Goal: Task Accomplishment & Management: Manage account settings

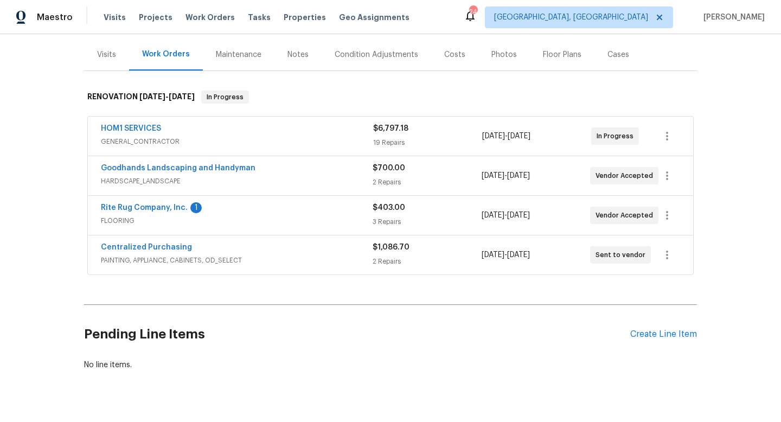
scroll to position [64, 0]
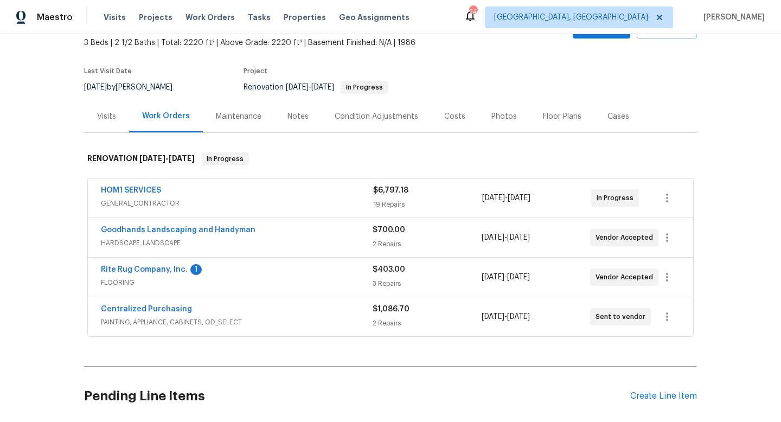
click at [118, 263] on div "Rite Rug Company, Inc. 1 FLOORING $403.00 3 Repairs [DATE] - [DATE] Vendor Acce…" at bounding box center [390, 277] width 605 height 39
click at [123, 272] on link "Rite Rug Company, Inc." at bounding box center [144, 270] width 87 height 8
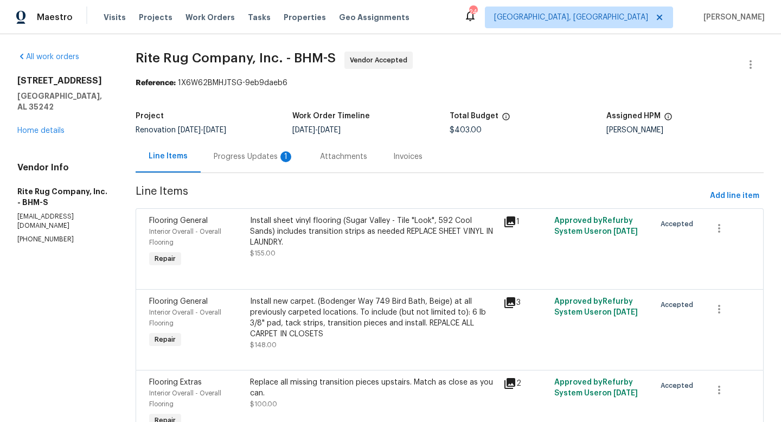
click at [276, 157] on div "Progress Updates 1" at bounding box center [254, 156] width 80 height 11
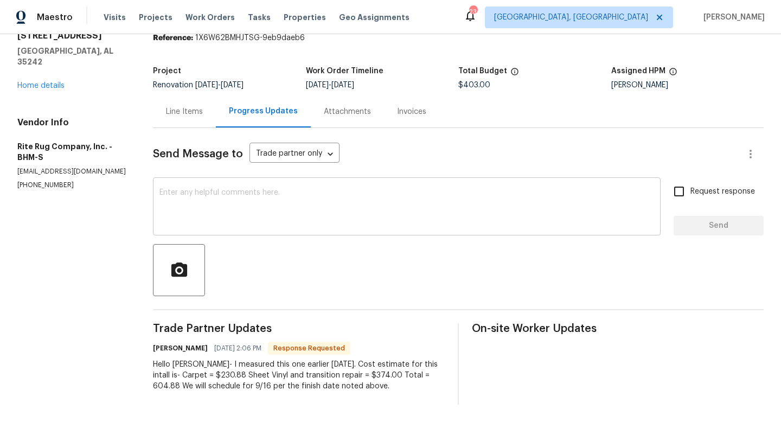
scroll to position [43, 0]
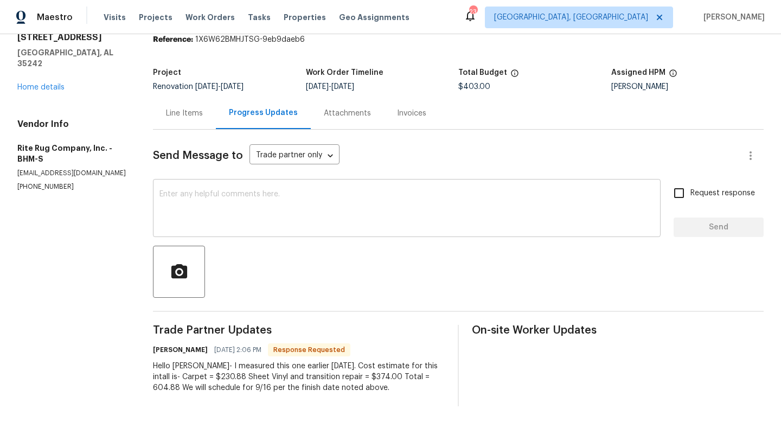
click at [248, 213] on textarea at bounding box center [406, 209] width 495 height 38
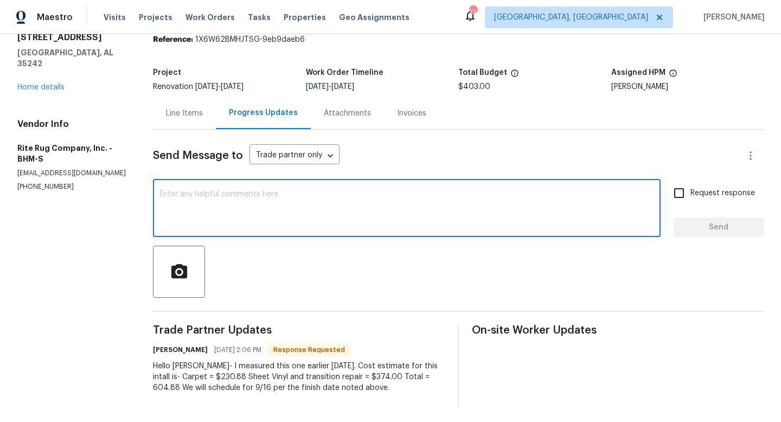
click at [194, 115] on div "Line Items" at bounding box center [184, 113] width 37 height 11
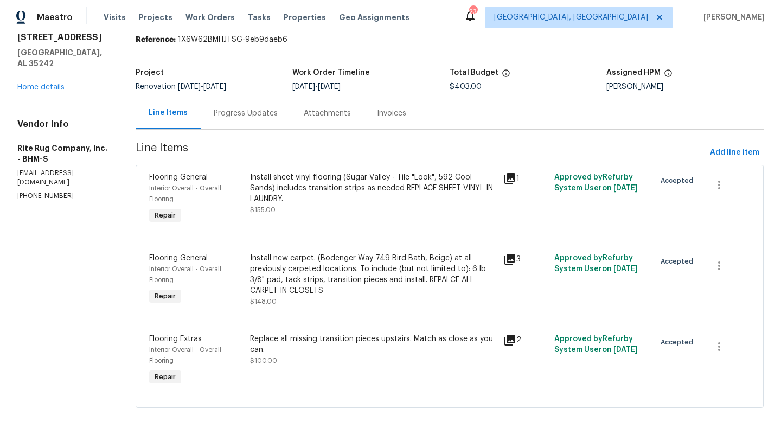
scroll to position [62, 0]
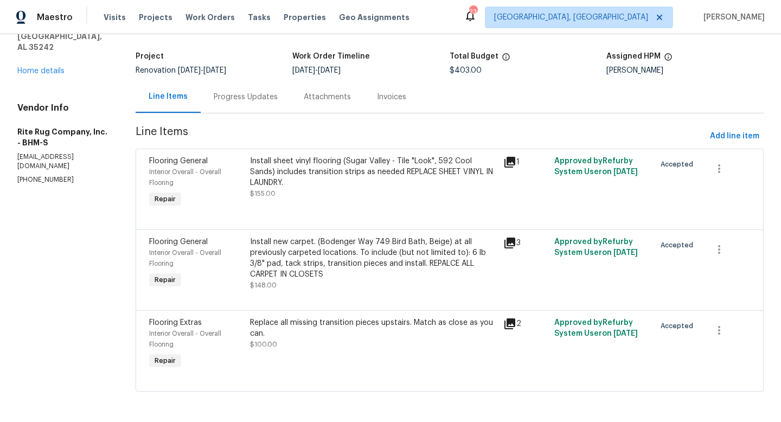
click at [260, 92] on div "Progress Updates" at bounding box center [246, 97] width 64 height 11
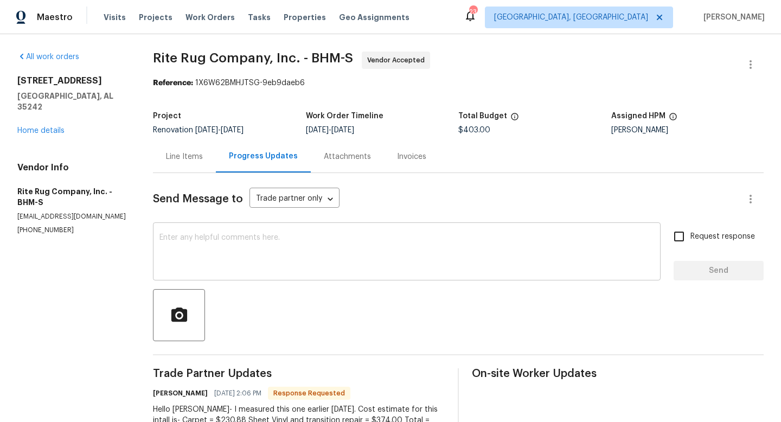
scroll to position [46, 0]
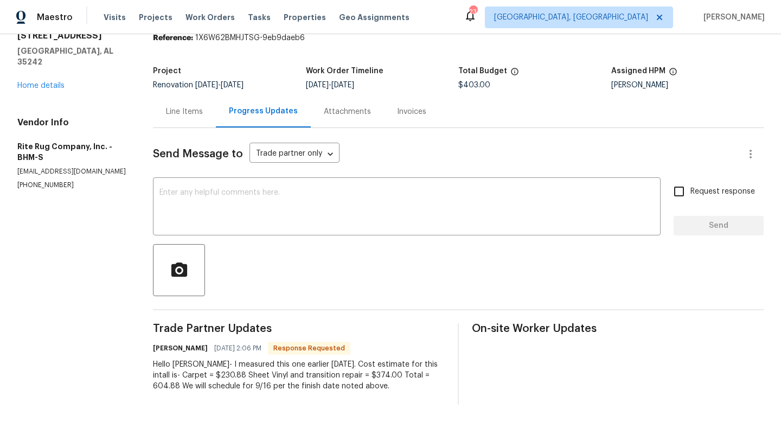
click at [200, 114] on div "Line Items" at bounding box center [184, 111] width 37 height 11
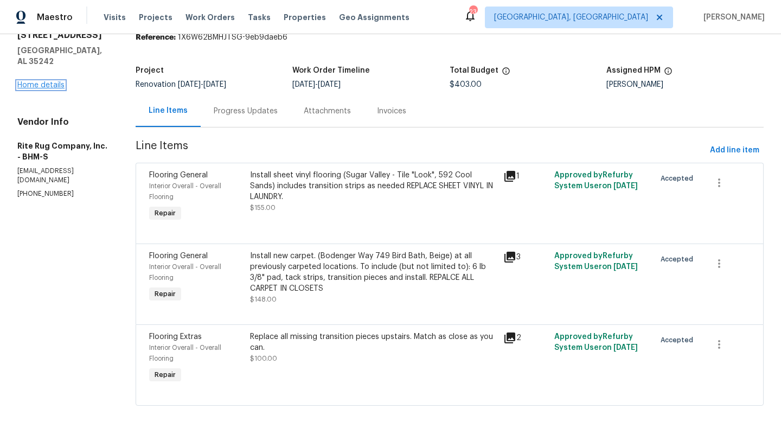
click at [42, 81] on link "Home details" at bounding box center [40, 85] width 47 height 8
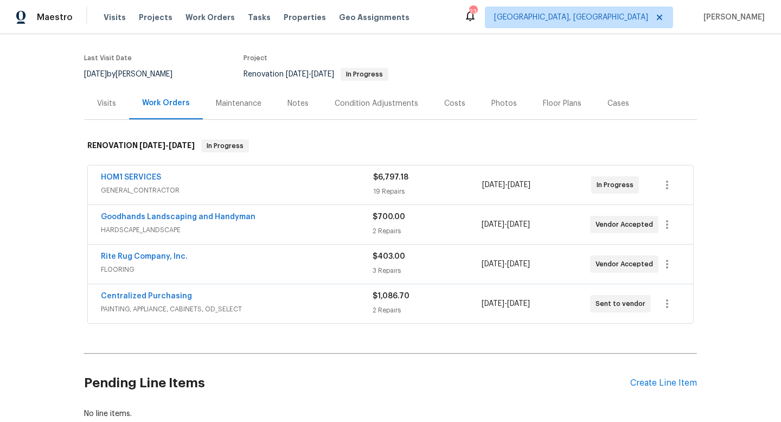
scroll to position [78, 0]
click at [130, 255] on link "Rite Rug Company, Inc." at bounding box center [144, 256] width 87 height 8
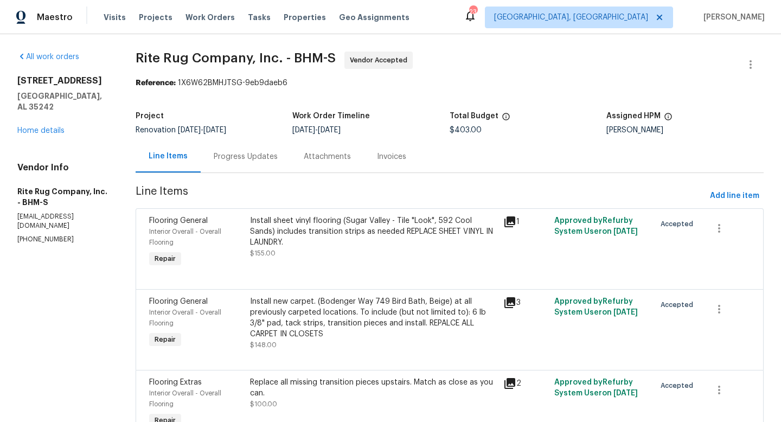
click at [250, 156] on div "Progress Updates" at bounding box center [246, 156] width 64 height 11
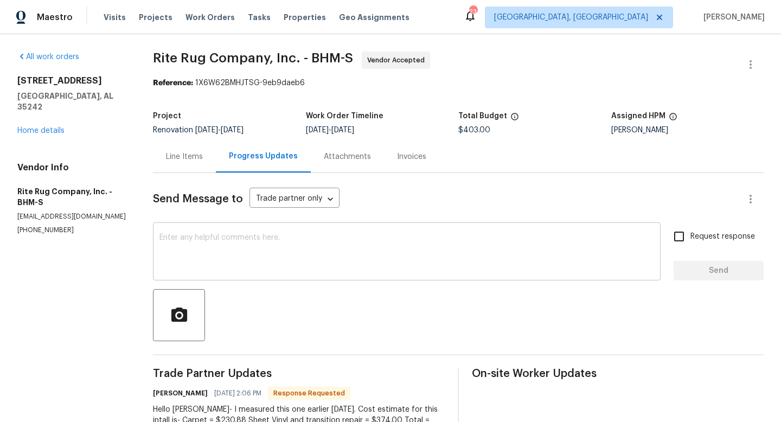
click at [267, 258] on textarea at bounding box center [406, 253] width 495 height 38
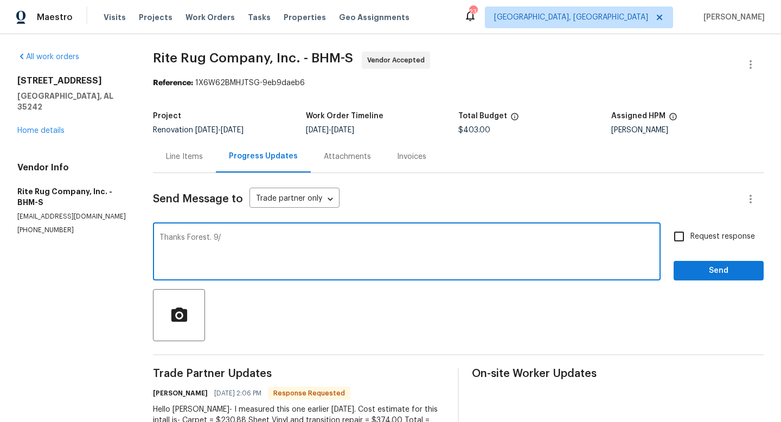
scroll to position [46, 0]
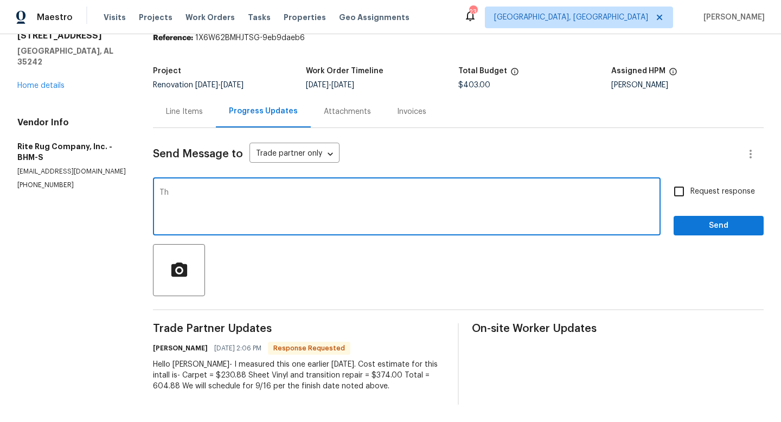
type textarea "T"
type textarea "Thanks Forest, forgot to send a note over."
click at [701, 218] on button "Send" at bounding box center [719, 226] width 90 height 20
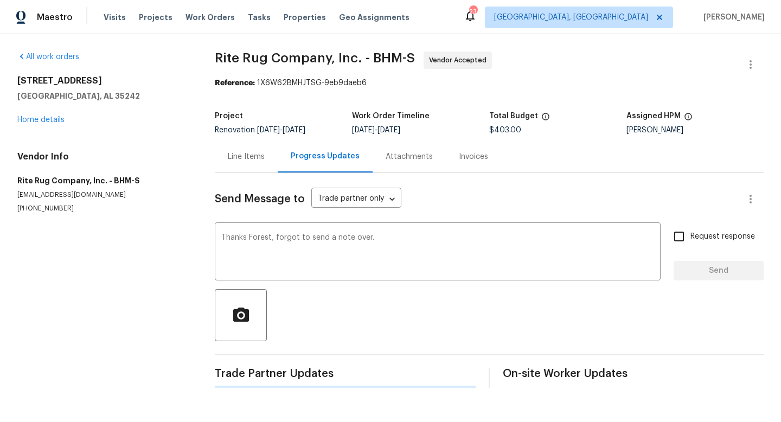
scroll to position [0, 0]
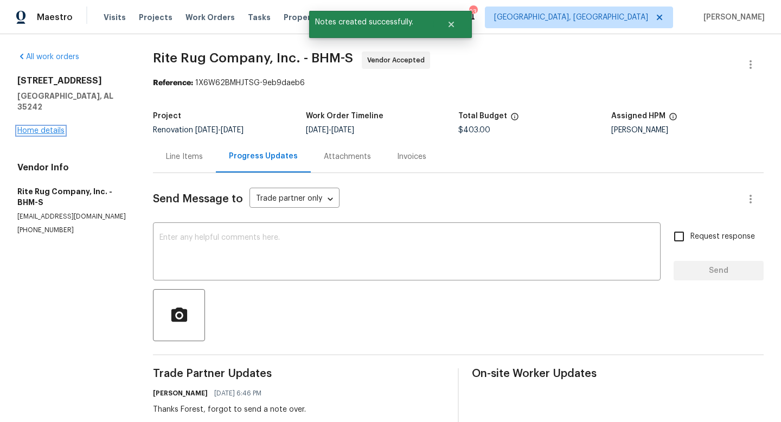
click at [24, 127] on link "Home details" at bounding box center [40, 131] width 47 height 8
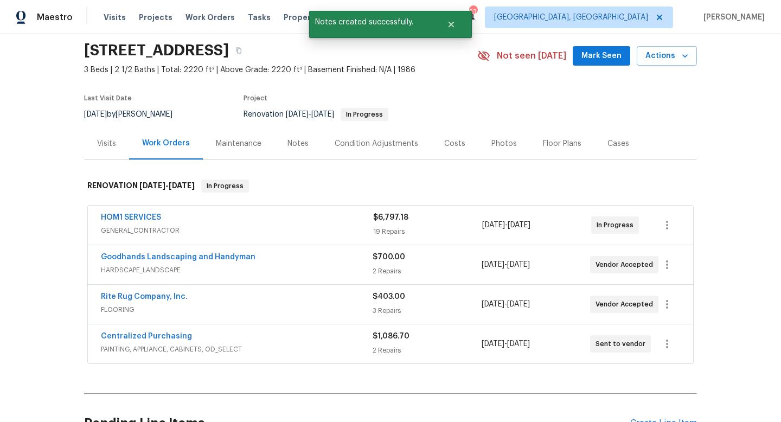
scroll to position [23, 0]
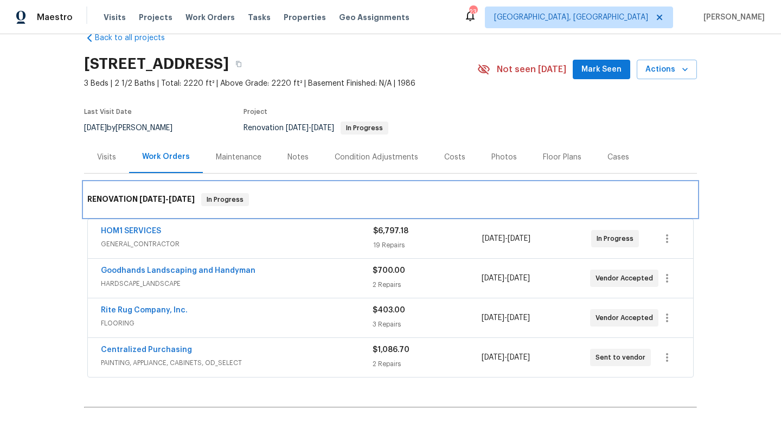
drag, startPoint x: 446, startPoint y: 195, endPoint x: 462, endPoint y: 196, distance: 15.2
click at [462, 196] on div "RENOVATION 9/9/25 - 9/17/25 In Progress" at bounding box center [390, 199] width 606 height 13
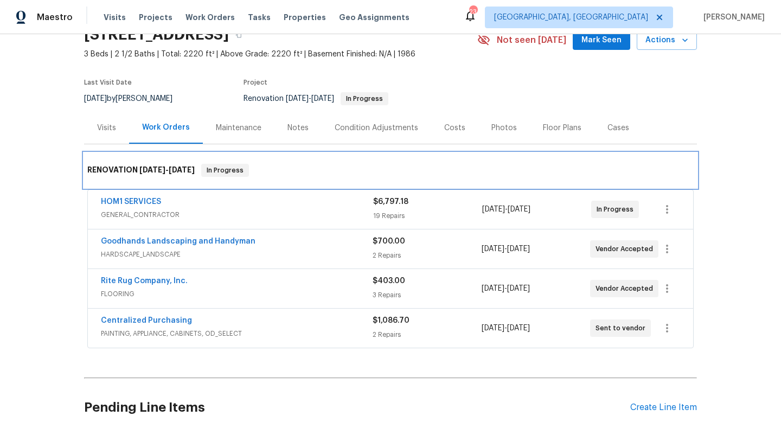
scroll to position [65, 0]
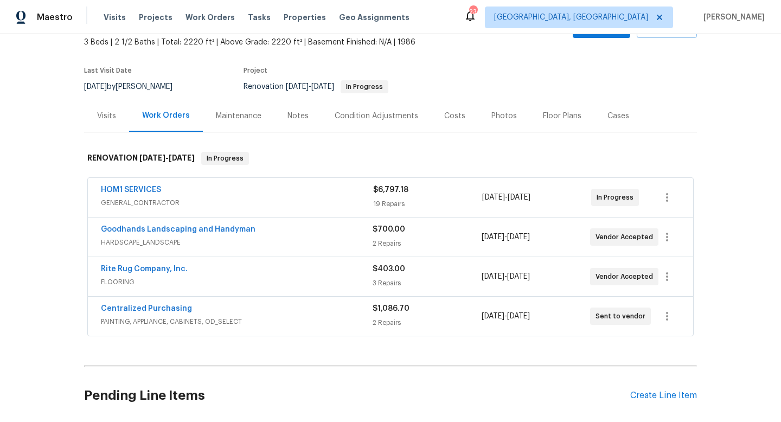
click at [283, 116] on div "Notes" at bounding box center [297, 116] width 47 height 32
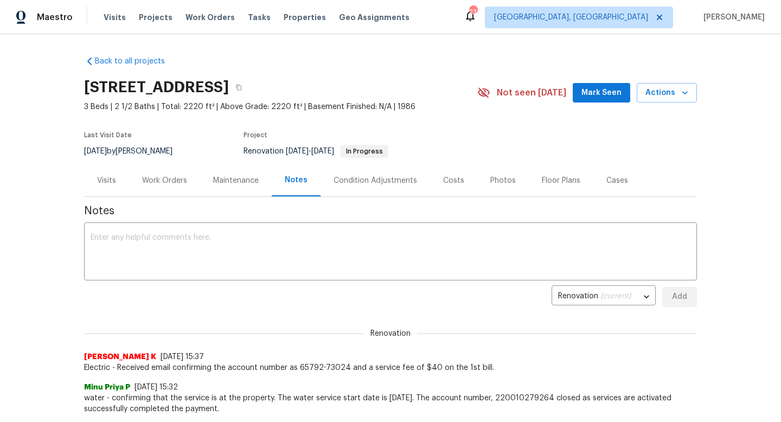
scroll to position [31, 0]
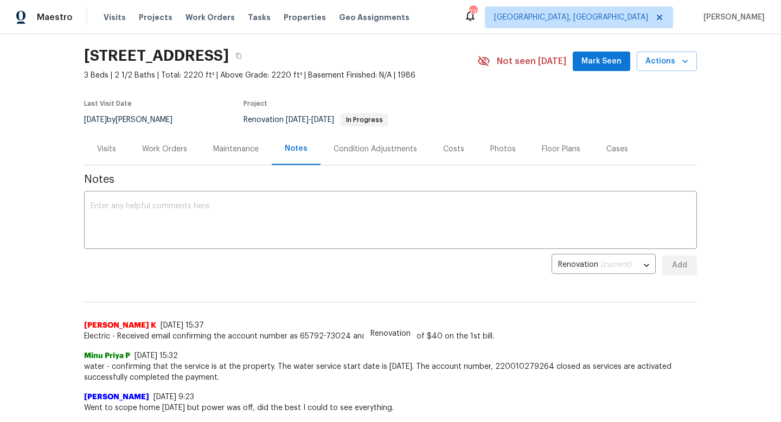
click at [355, 353] on div "Minu Priya P 9/10/25, 15:32" at bounding box center [390, 355] width 613 height 11
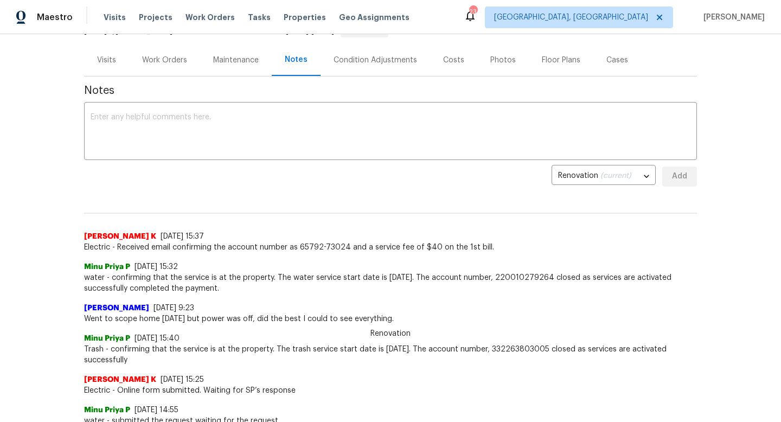
scroll to position [0, 0]
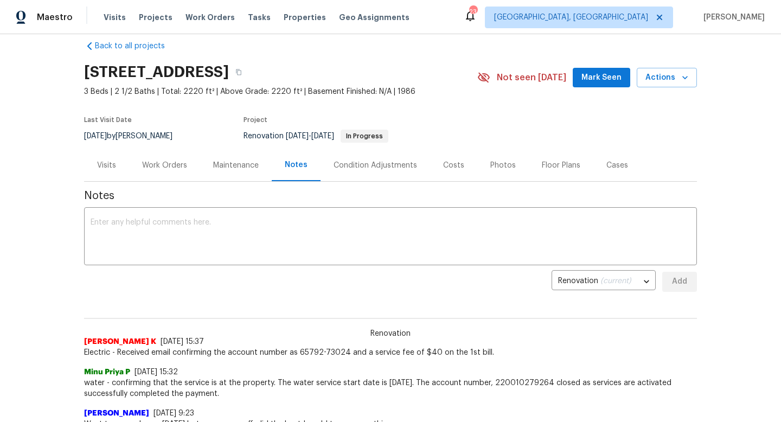
scroll to position [21, 0]
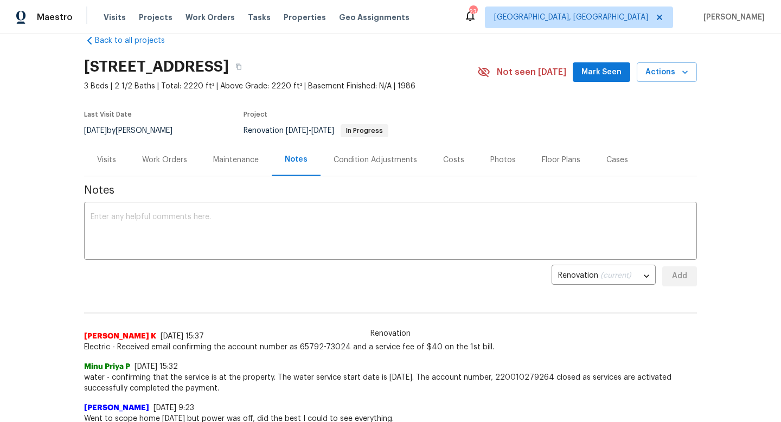
click at [163, 158] on div "Work Orders" at bounding box center [164, 160] width 45 height 11
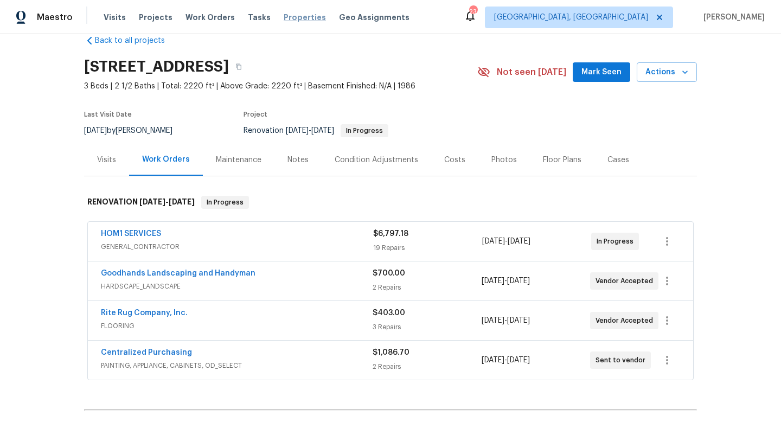
click at [304, 18] on span "Properties" at bounding box center [305, 17] width 42 height 11
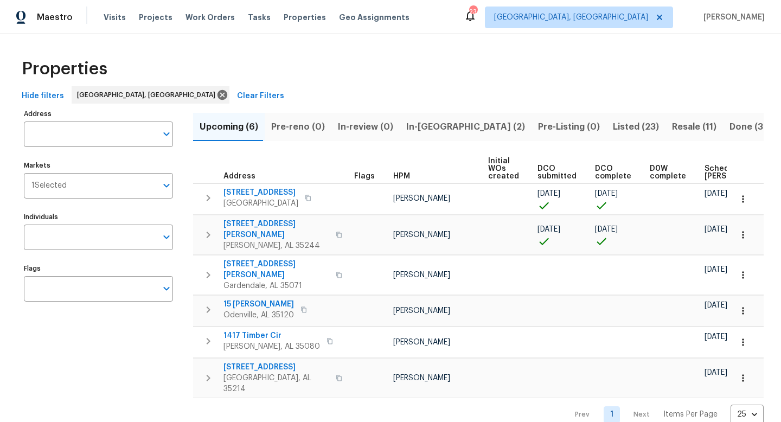
click at [672, 126] on span "Resale (11)" at bounding box center [694, 126] width 44 height 15
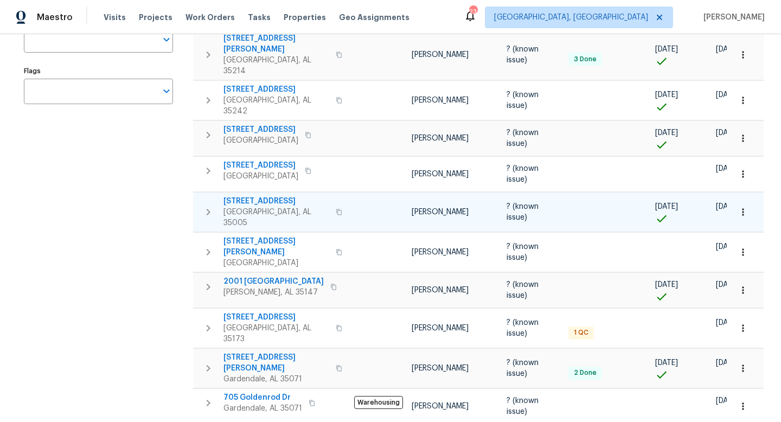
scroll to position [203, 0]
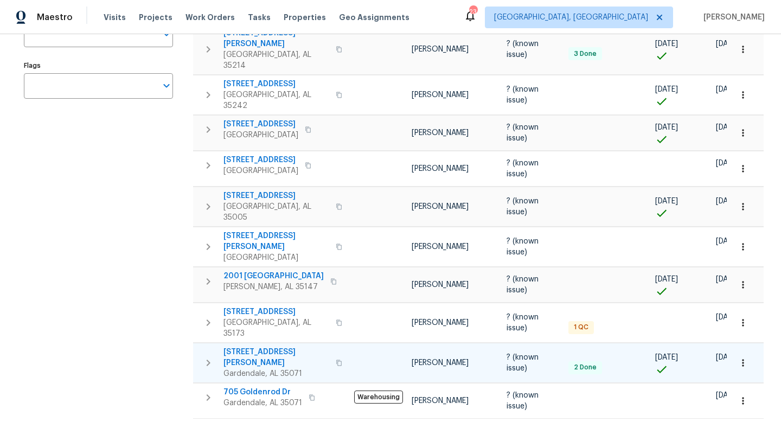
click at [253, 347] on span "[STREET_ADDRESS][PERSON_NAME]" at bounding box center [276, 358] width 106 height 22
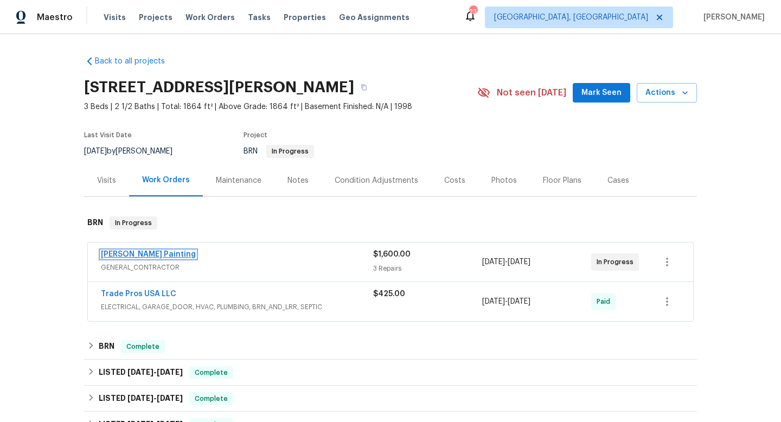
click at [135, 254] on link "Perez Painting" at bounding box center [148, 255] width 95 height 8
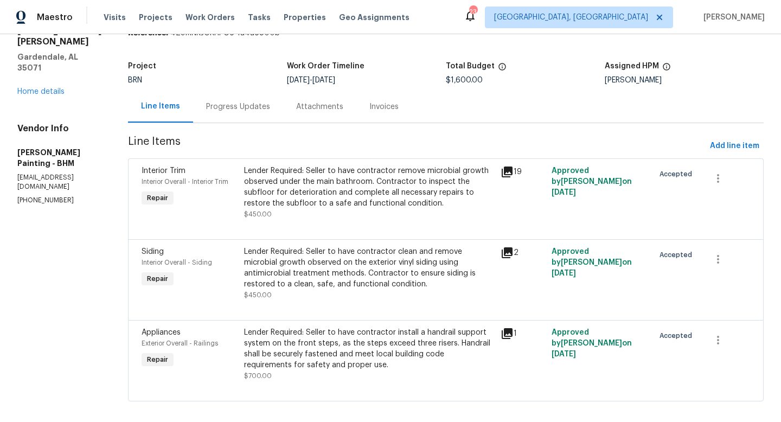
scroll to position [72, 0]
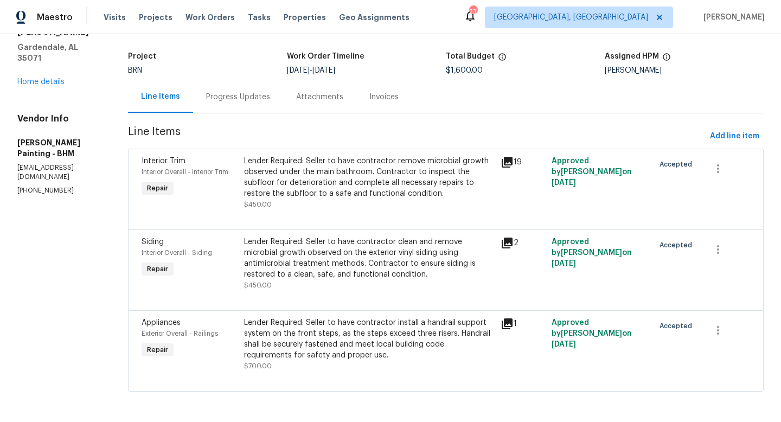
click at [389, 176] on div "Lender Required: Seller to have contractor remove microbial growth observed und…" at bounding box center [369, 177] width 250 height 43
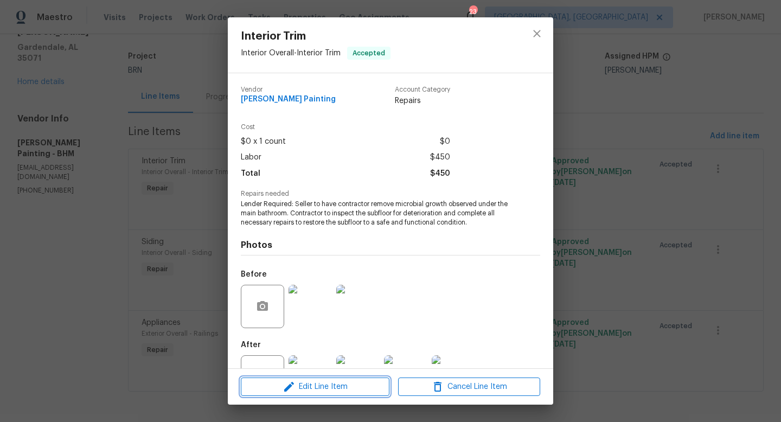
click at [334, 385] on span "Edit Line Item" at bounding box center [315, 387] width 142 height 14
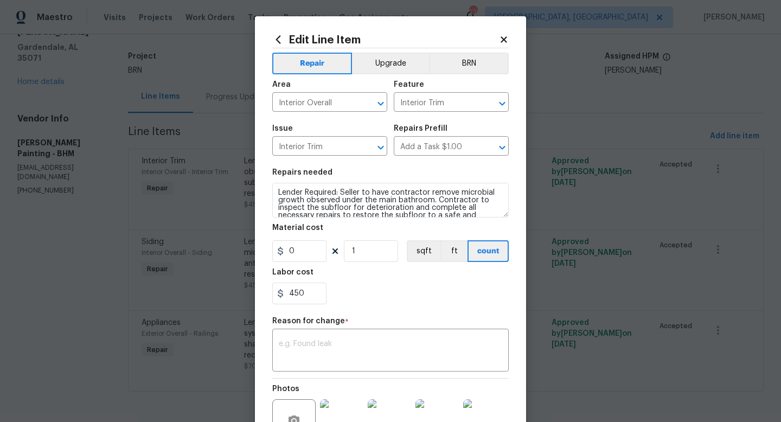
scroll to position [15, 0]
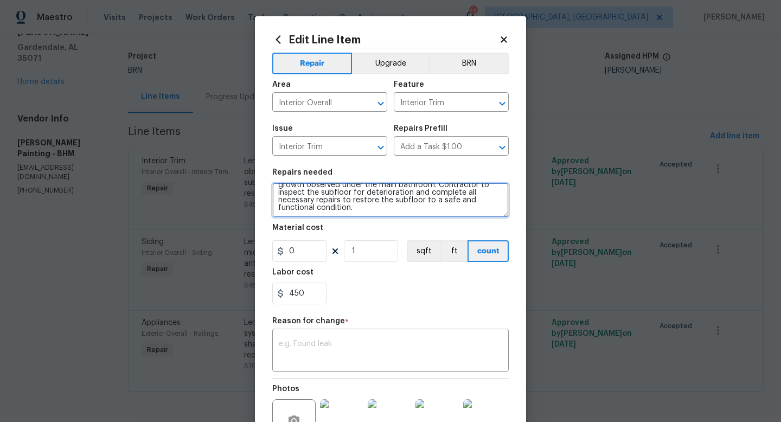
click at [374, 210] on textarea "Lender Required: Seller to have contractor remove microbial growth observed und…" at bounding box center [390, 200] width 236 height 35
type textarea "Lender Required: Seller to have contractor remove microbial growth observed und…"
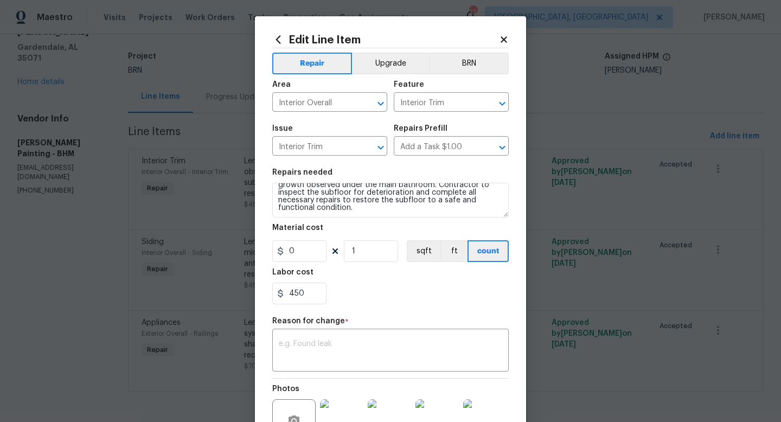
click at [497, 42] on h2 "Edit Line Item" at bounding box center [385, 40] width 227 height 12
click at [503, 40] on icon at bounding box center [504, 39] width 6 height 6
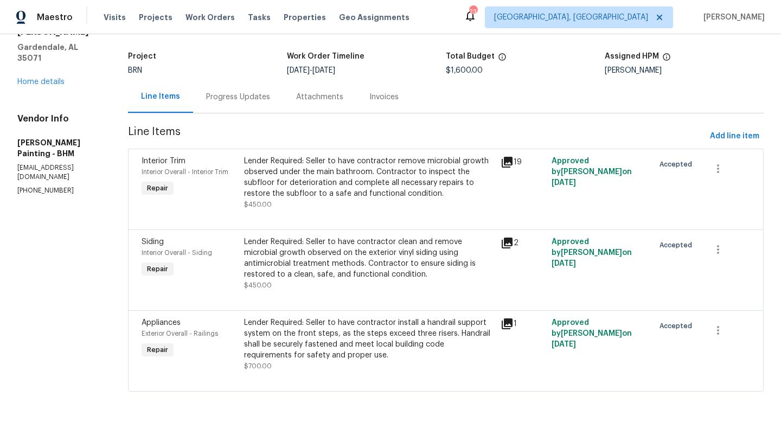
click at [343, 179] on div "Lender Required: Seller to have contractor remove microbial growth observed und…" at bounding box center [369, 177] width 250 height 43
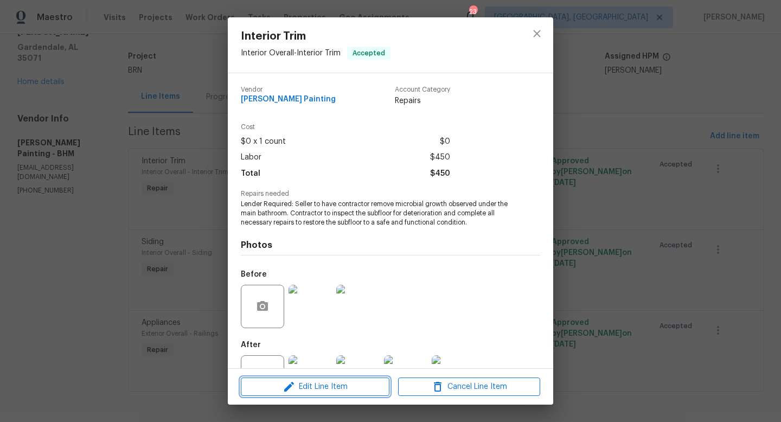
click at [349, 386] on span "Edit Line Item" at bounding box center [315, 387] width 142 height 14
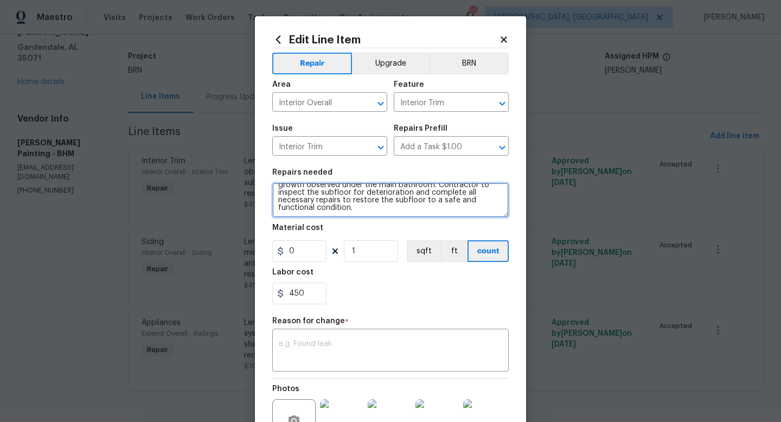
click at [393, 211] on textarea "Lender Required: Seller to have contractor remove microbial growth observed und…" at bounding box center [390, 200] width 236 height 35
click at [386, 199] on textarea "Lender Required: Seller to have contractor remove microbial growth observed und…" at bounding box center [390, 200] width 236 height 35
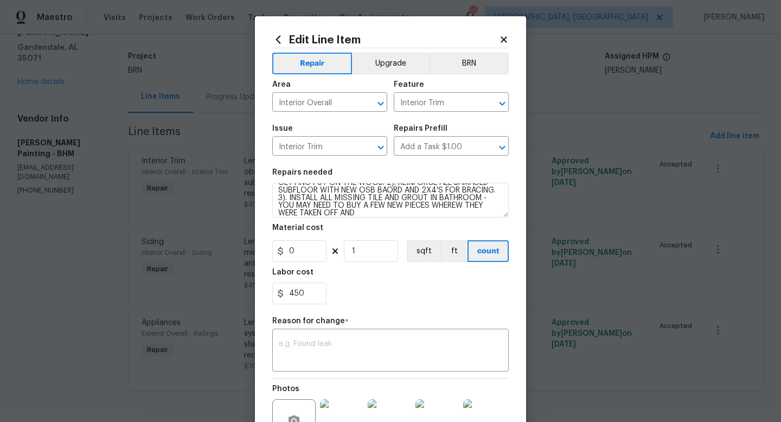
click at [373, 223] on section "Repairs needed Lender Required: Seller to have contractor remove microbial grow…" at bounding box center [390, 236] width 236 height 149
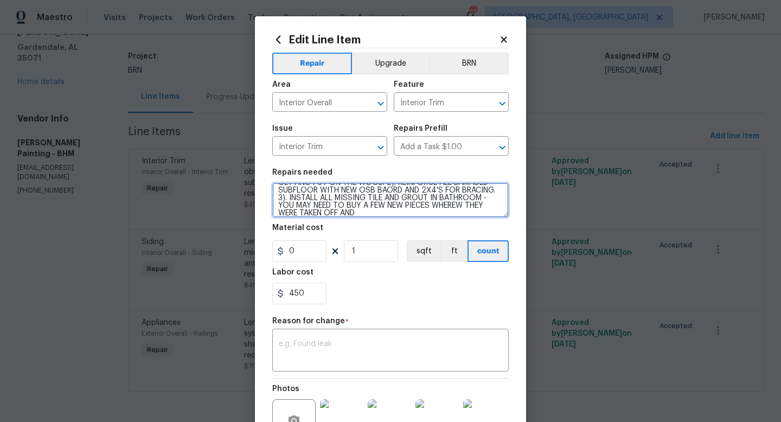
click at [366, 213] on textarea "Lender Required: Seller to have contractor remove microbial growth observed und…" at bounding box center [390, 200] width 236 height 35
click at [455, 213] on textarea "Lender Required: Seller to have contractor remove microbial growth observed und…" at bounding box center [390, 200] width 236 height 35
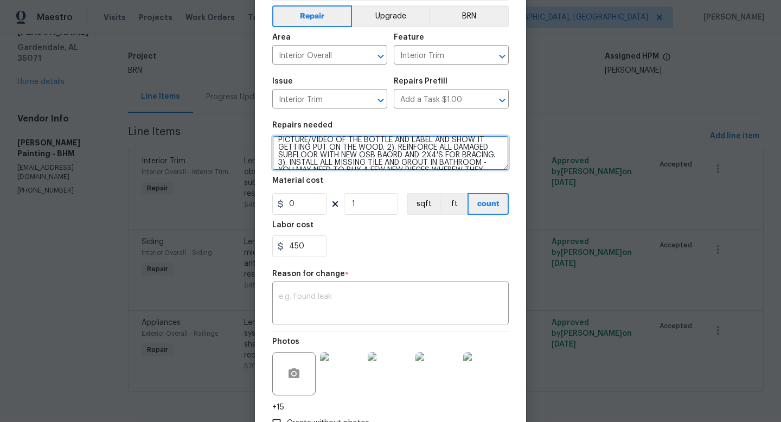
scroll to position [91, 0]
type textarea "Lender Required: Seller to have contractor remove microbial growth observed und…"
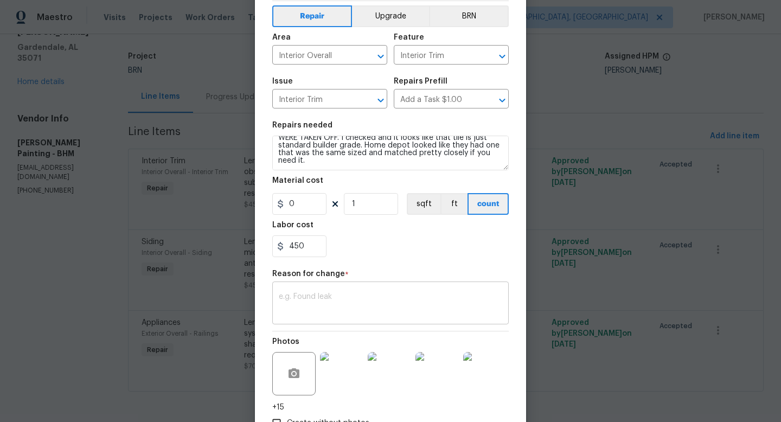
click at [402, 316] on div "x ​" at bounding box center [390, 304] width 236 height 40
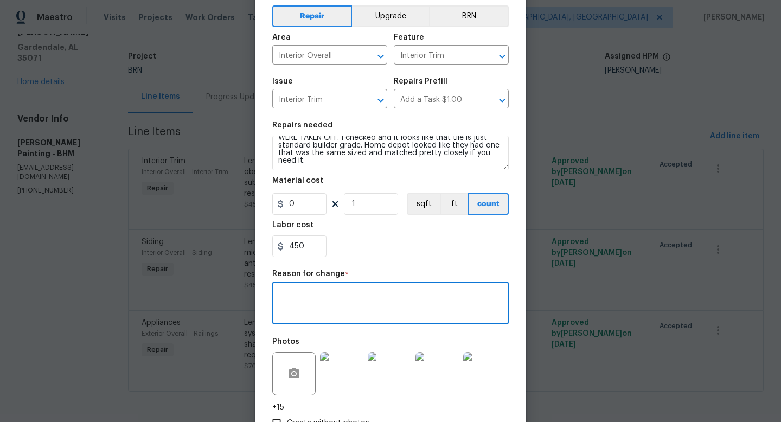
scroll to position [124, 0]
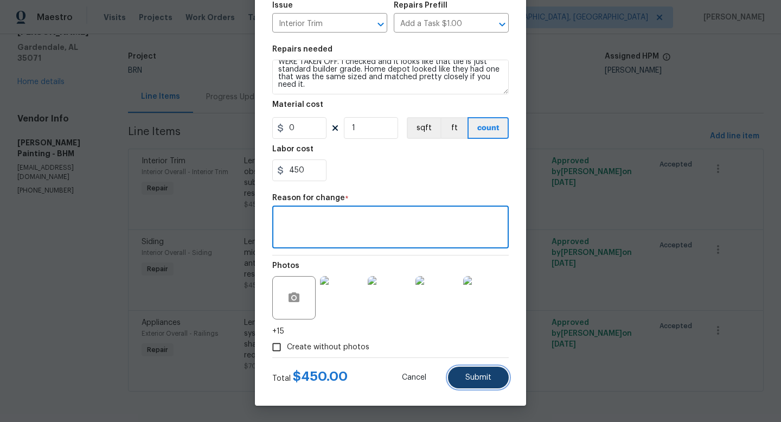
click at [489, 377] on span "Submit" at bounding box center [478, 378] width 26 height 8
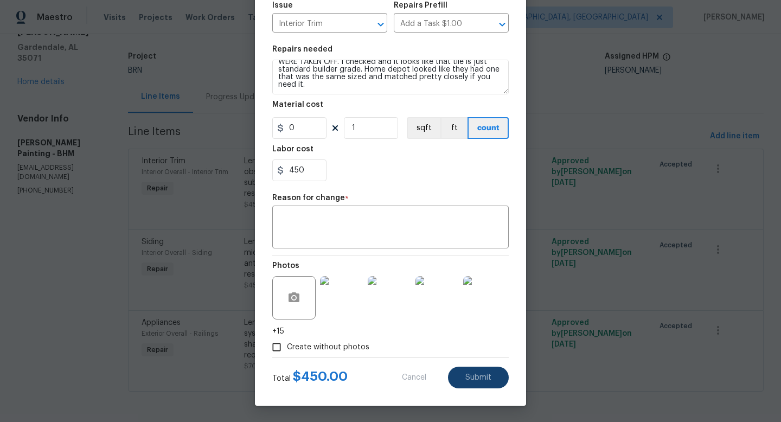
type textarea "Lender Required: Seller to have contractor remove microbial growth observed und…"
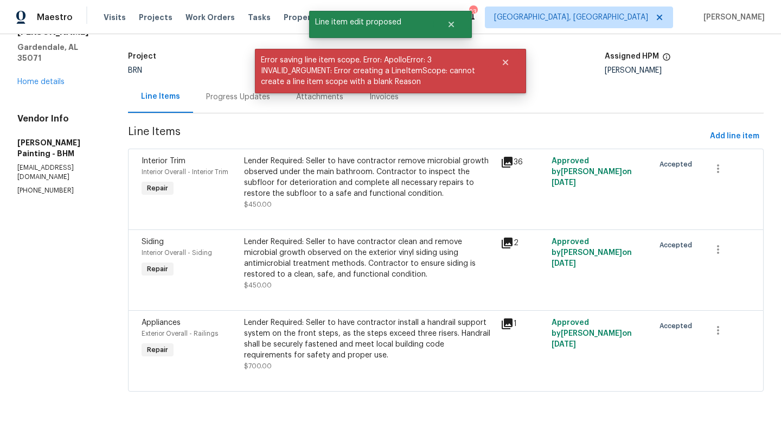
scroll to position [0, 0]
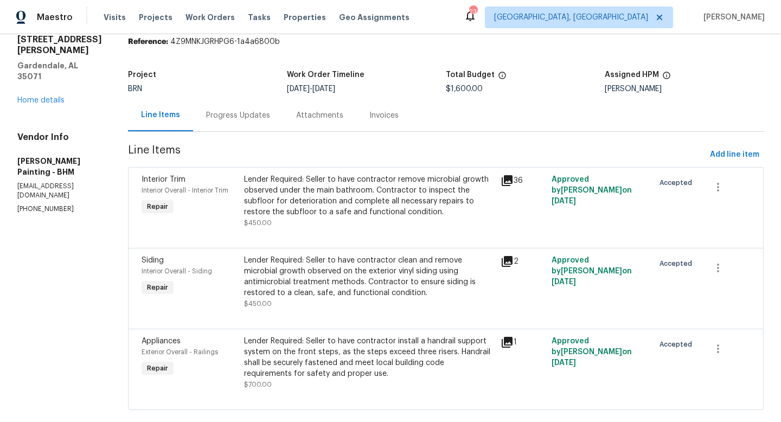
scroll to position [72, 0]
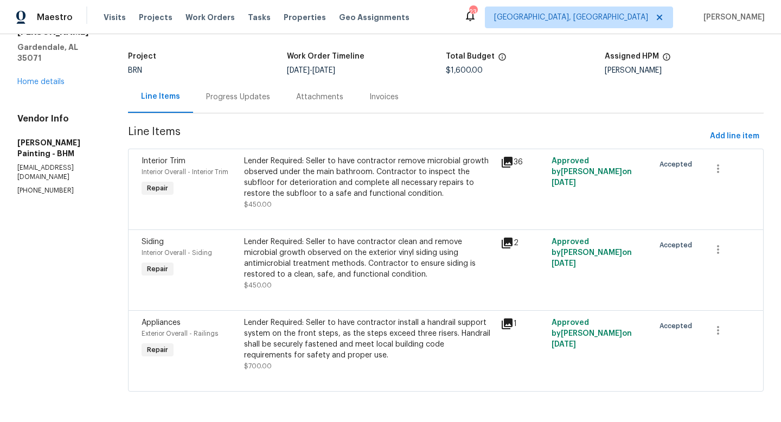
click at [329, 177] on div "Lender Required: Seller to have contractor remove microbial growth observed und…" at bounding box center [369, 177] width 250 height 43
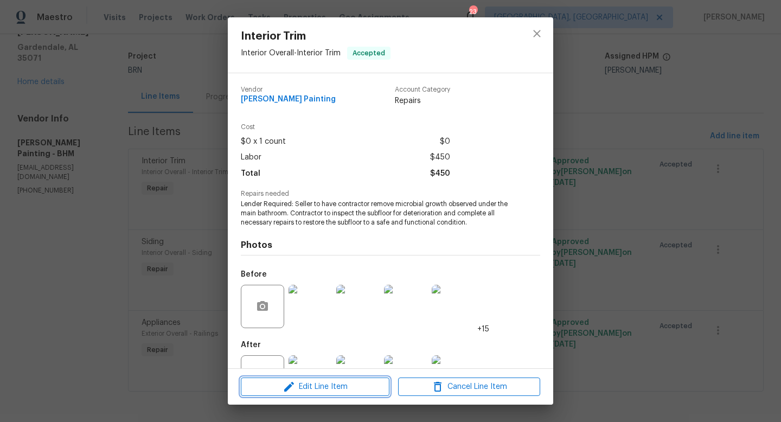
click at [331, 383] on span "Edit Line Item" at bounding box center [315, 387] width 142 height 14
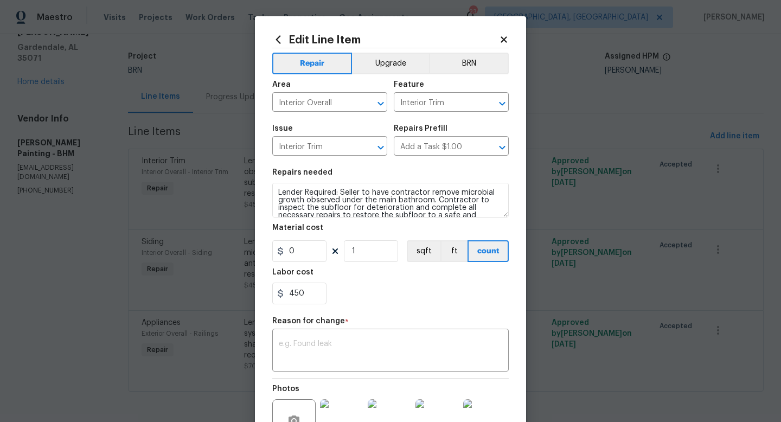
scroll to position [15, 0]
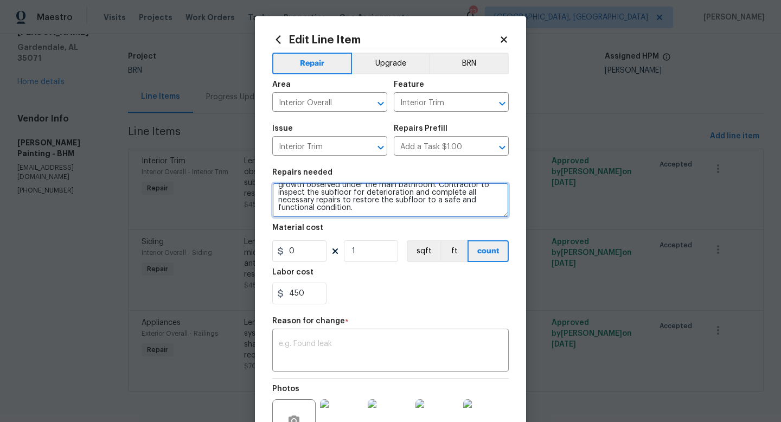
click at [448, 214] on textarea "Lender Required: Seller to have contractor remove microbial growth observed und…" at bounding box center [390, 200] width 236 height 35
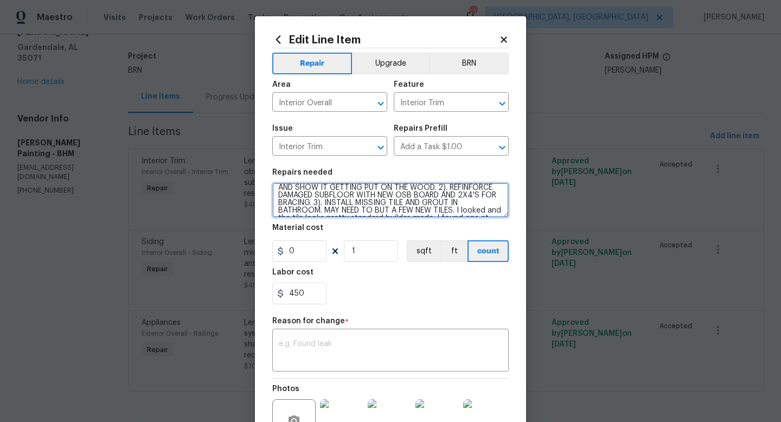
scroll to position [0, 0]
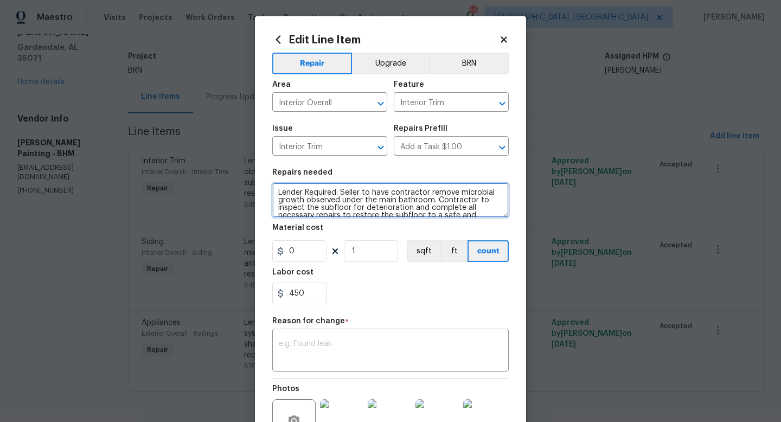
drag, startPoint x: 335, startPoint y: 215, endPoint x: 230, endPoint y: 169, distance: 114.4
click at [230, 169] on div "Edit Line Item Repair Upgrade BRN Area Interior Overall ​ Feature Interior Trim…" at bounding box center [390, 211] width 781 height 422
type textarea "Lender Required: Seller to have contractor remove microbial growth observed und…"
click at [360, 338] on div "x ​" at bounding box center [390, 351] width 236 height 40
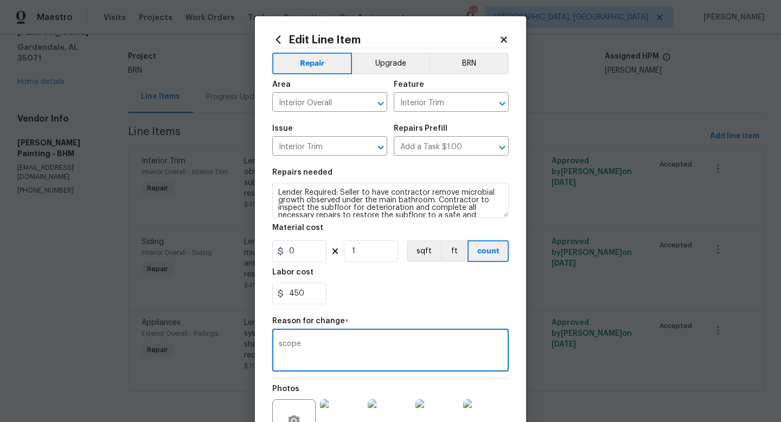
type textarea "scope"
click at [456, 305] on section "Repairs needed Lender Required: Seller to have contractor remove microbial grow…" at bounding box center [390, 236] width 236 height 149
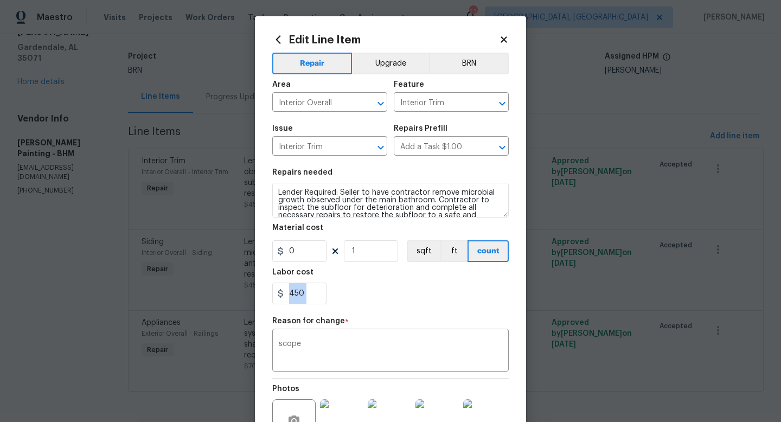
drag, startPoint x: 456, startPoint y: 305, endPoint x: 456, endPoint y: 276, distance: 28.7
click at [456, 287] on section "Repairs needed Lender Required: Seller to have contractor remove microbial grow…" at bounding box center [390, 236] width 236 height 149
drag, startPoint x: 469, startPoint y: 283, endPoint x: 469, endPoint y: 273, distance: 9.2
click at [469, 278] on div "Labor cost" at bounding box center [390, 276] width 236 height 14
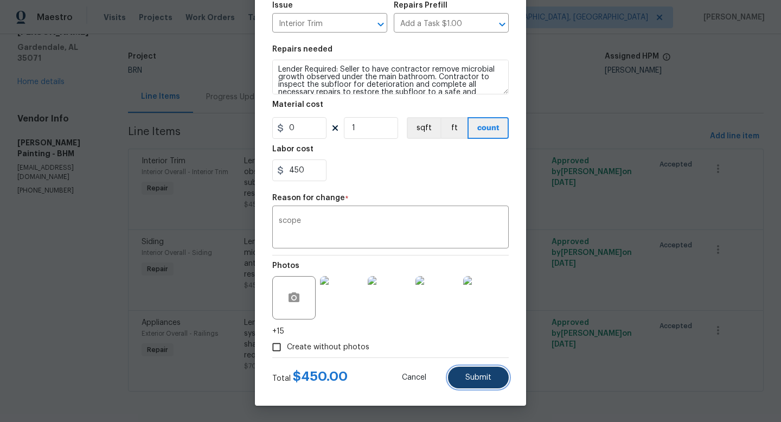
click at [494, 373] on button "Submit" at bounding box center [478, 378] width 61 height 22
type textarea "Lender Required: Seller to have contractor remove microbial growth observed und…"
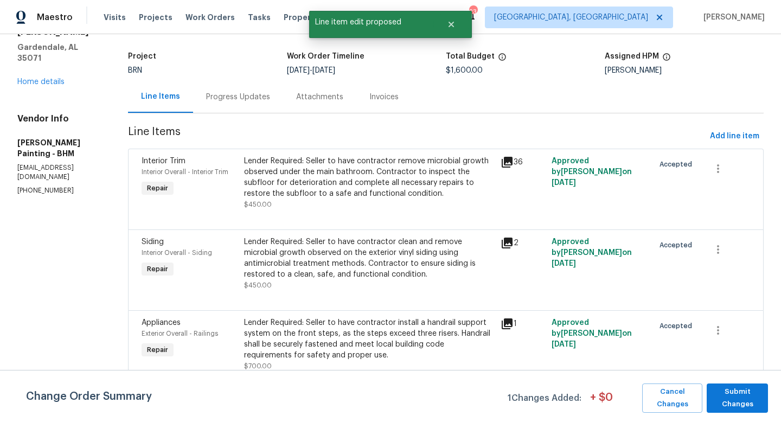
scroll to position [0, 0]
click at [740, 393] on span "Submit Changes" at bounding box center [737, 398] width 50 height 25
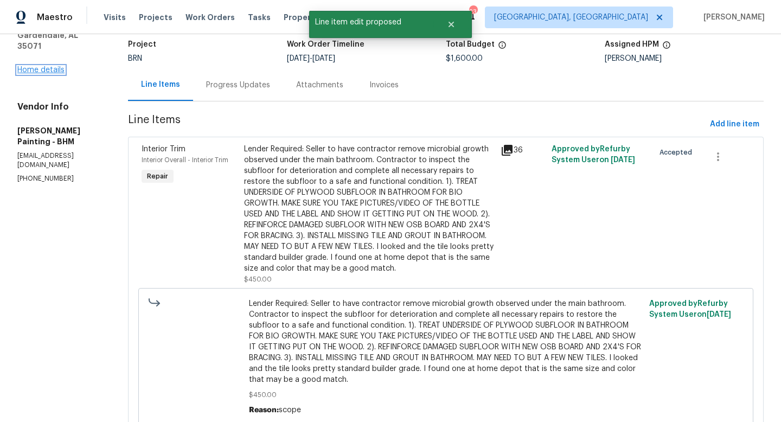
click at [49, 66] on link "Home details" at bounding box center [40, 70] width 47 height 8
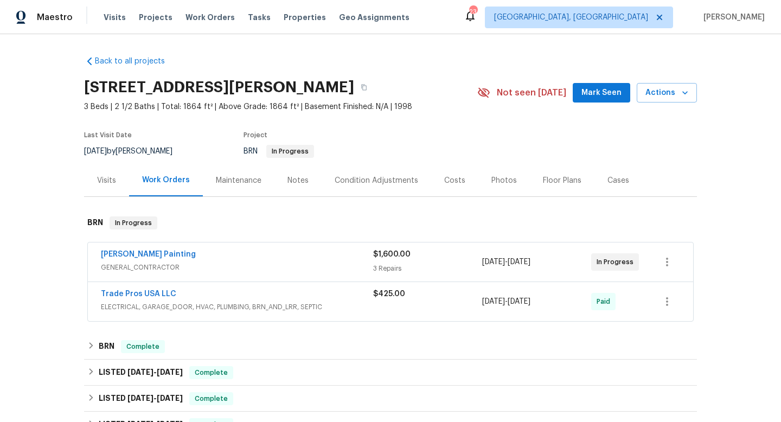
scroll to position [30, 0]
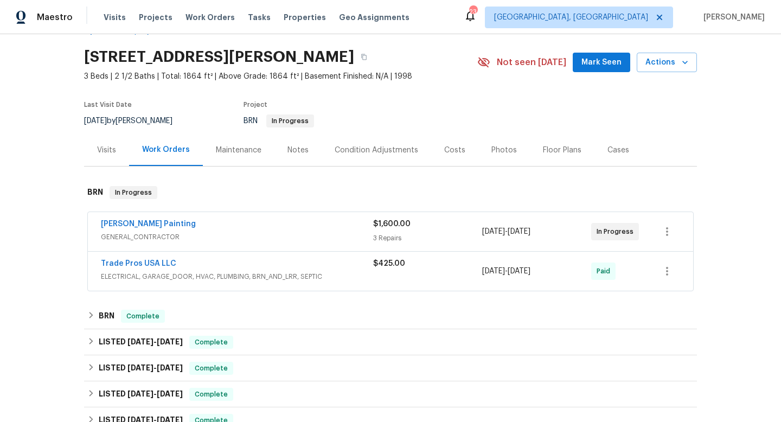
click at [301, 230] on div "[PERSON_NAME] Painting" at bounding box center [237, 225] width 272 height 13
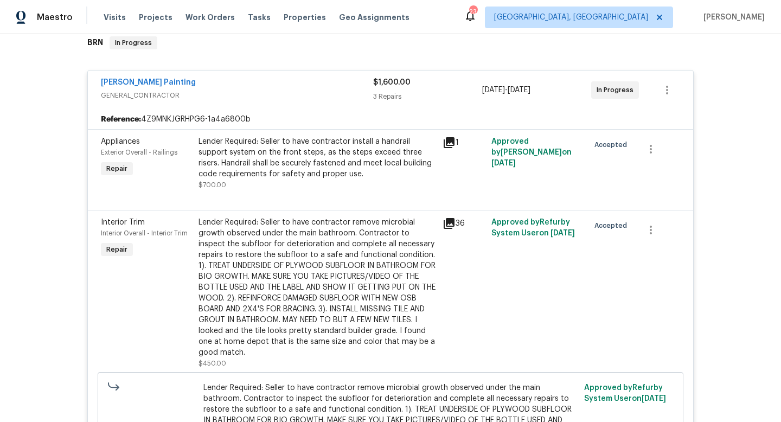
scroll to position [140, 0]
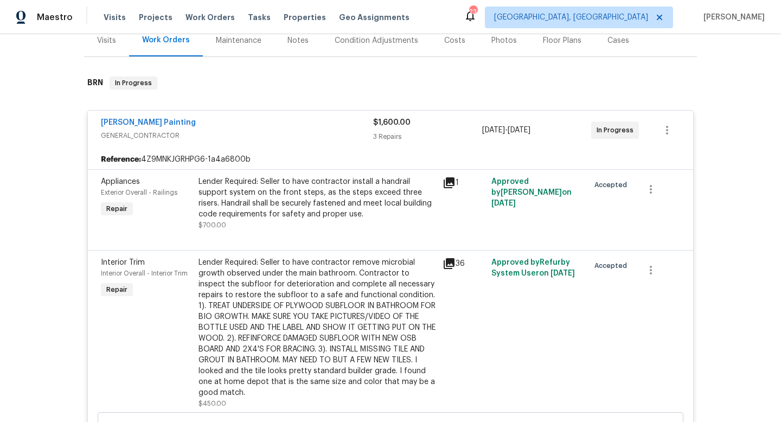
click at [286, 130] on div "[PERSON_NAME] Painting" at bounding box center [237, 123] width 272 height 13
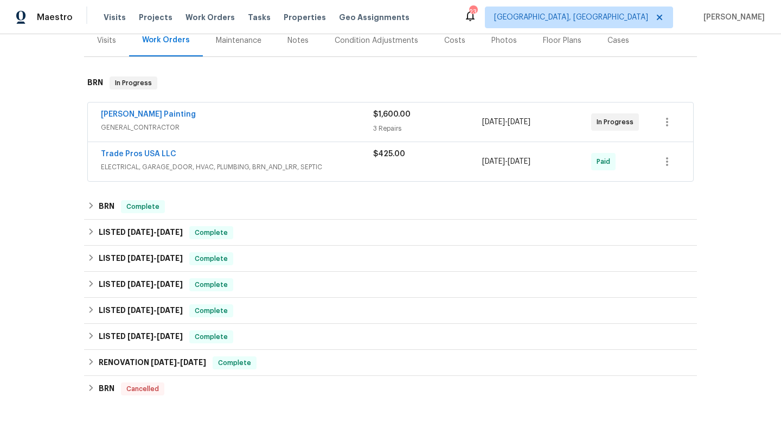
scroll to position [0, 0]
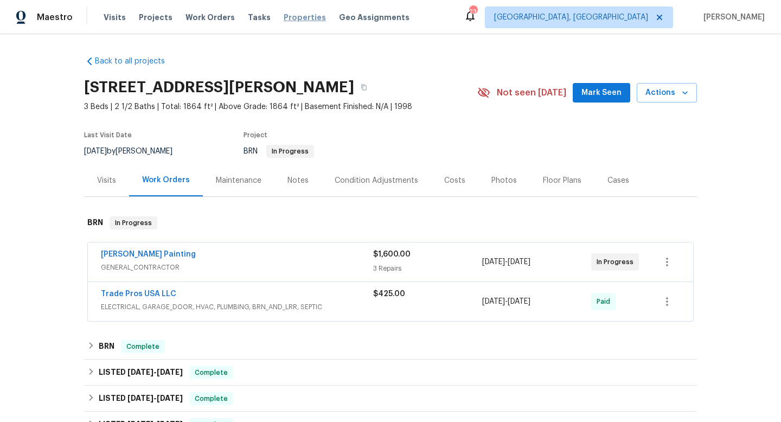
click at [294, 20] on span "Properties" at bounding box center [305, 17] width 42 height 11
